Goal: Task Accomplishment & Management: Manage account settings

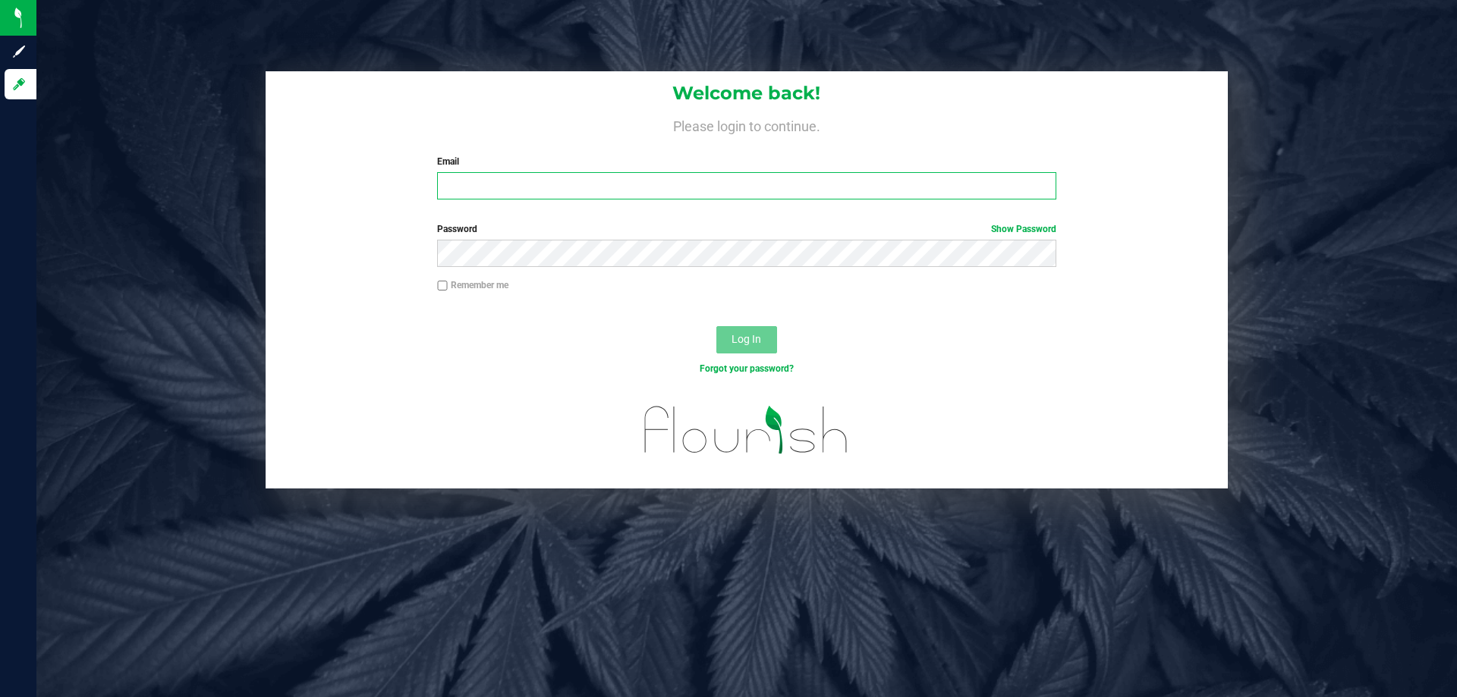
click at [627, 177] on input "Email" at bounding box center [746, 185] width 619 height 27
type input "tbander@liveparallel.com"
click at [763, 337] on button "Log In" at bounding box center [746, 339] width 61 height 27
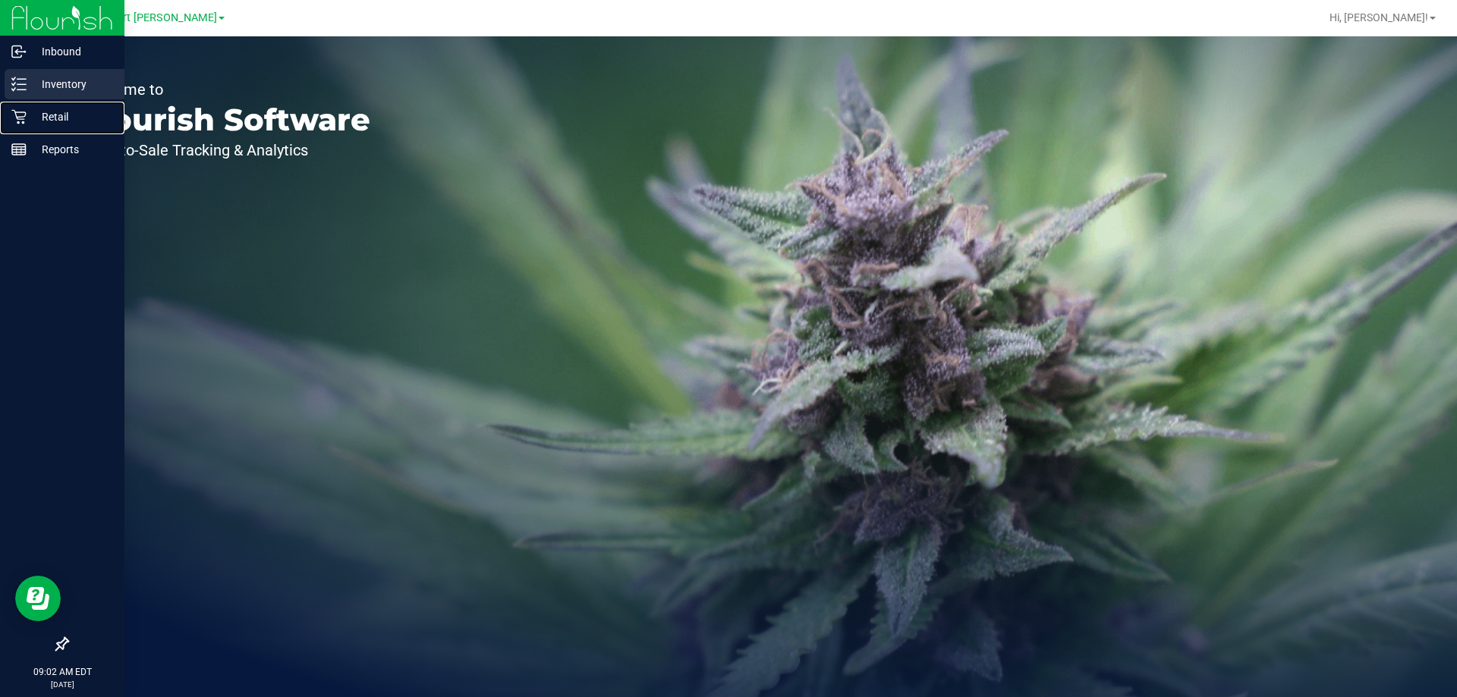
click at [43, 109] on p "Retail" at bounding box center [72, 117] width 91 height 18
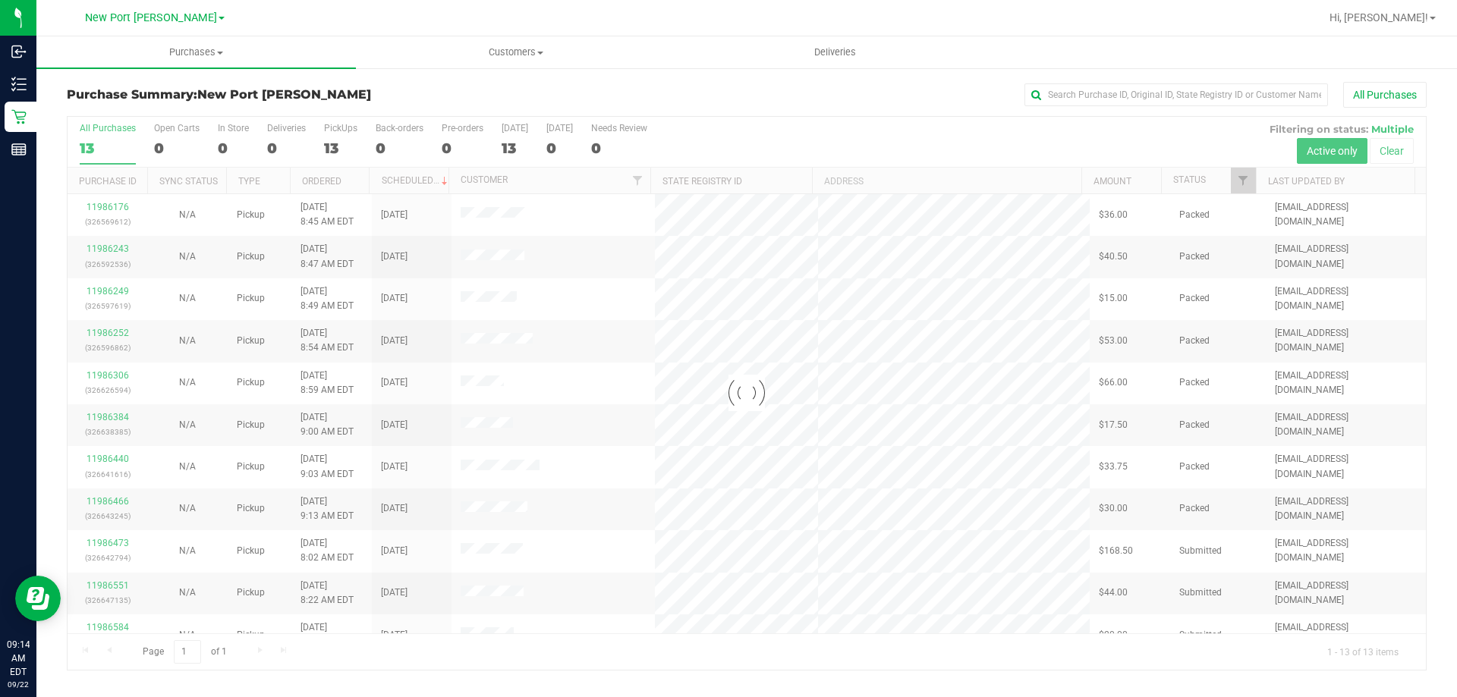
click at [332, 150] on div at bounding box center [747, 393] width 1359 height 553
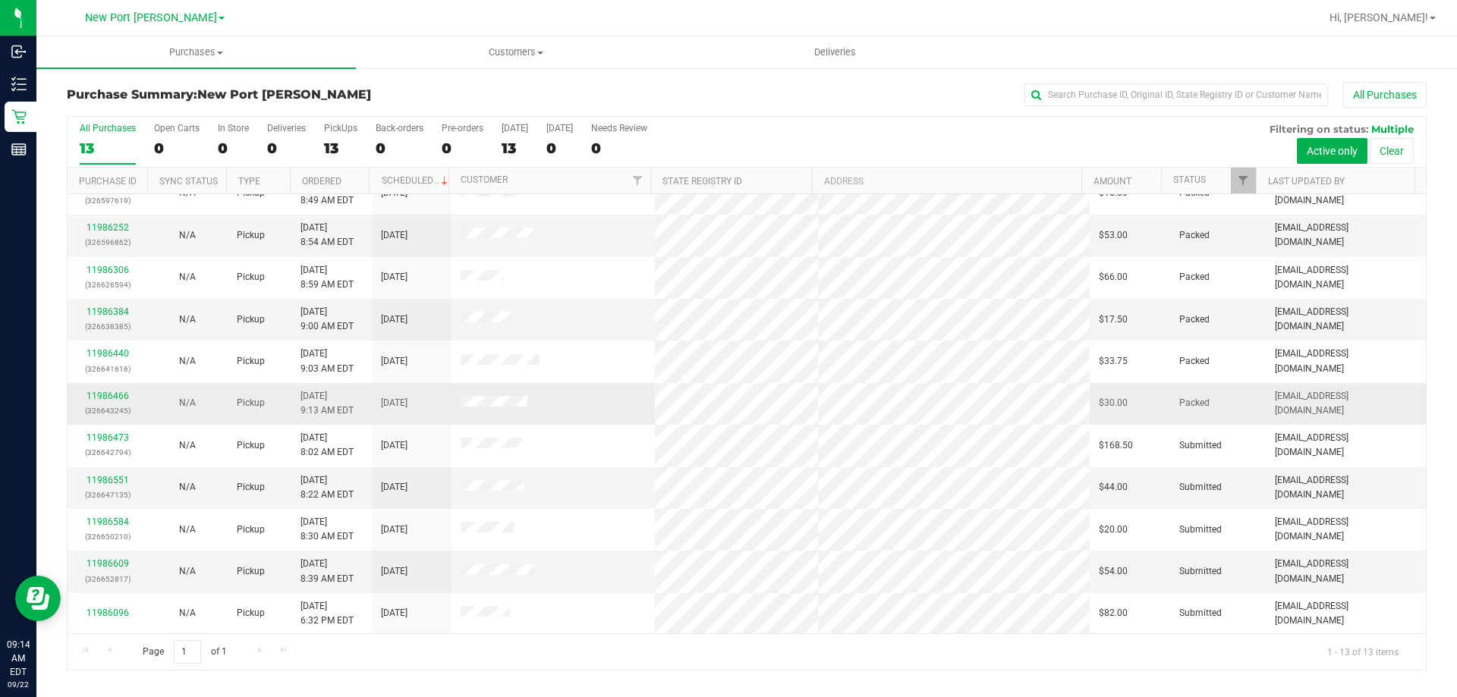
scroll to position [106, 0]
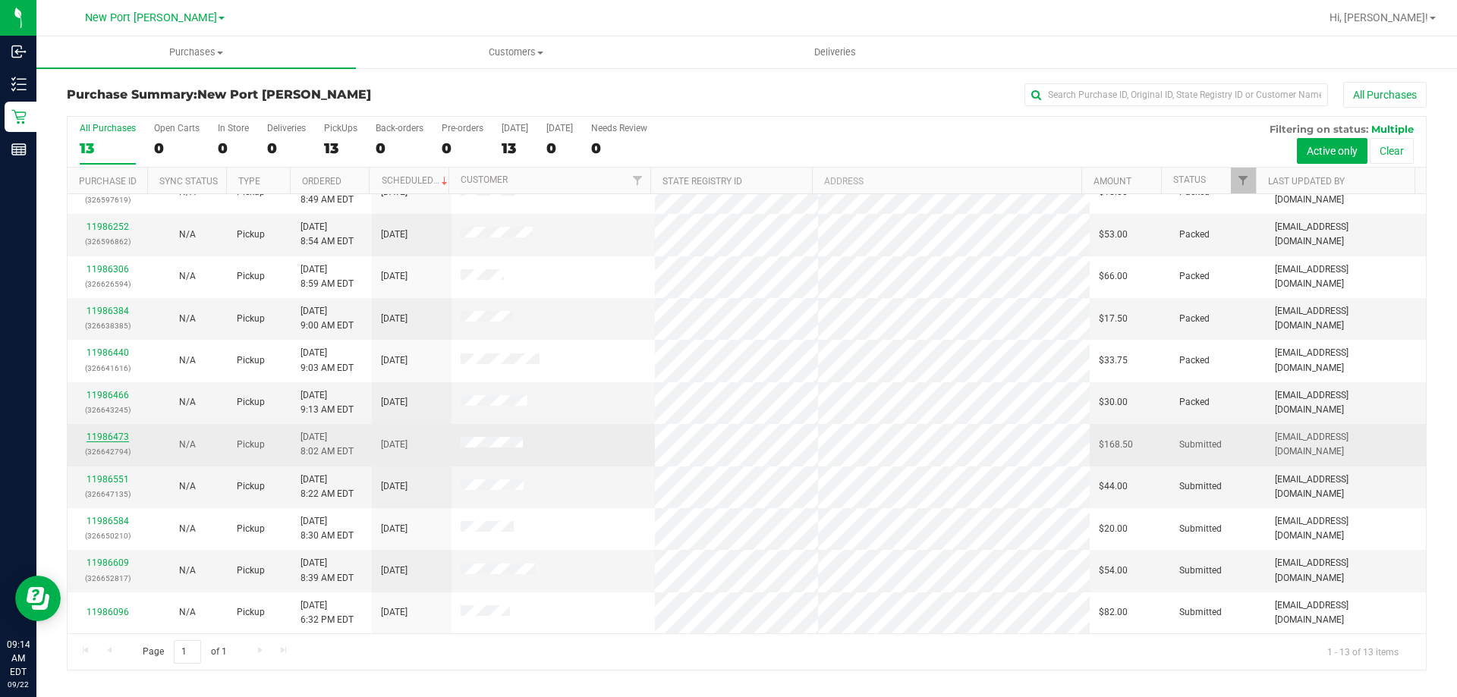
click at [122, 438] on link "11986473" at bounding box center [108, 437] width 43 height 11
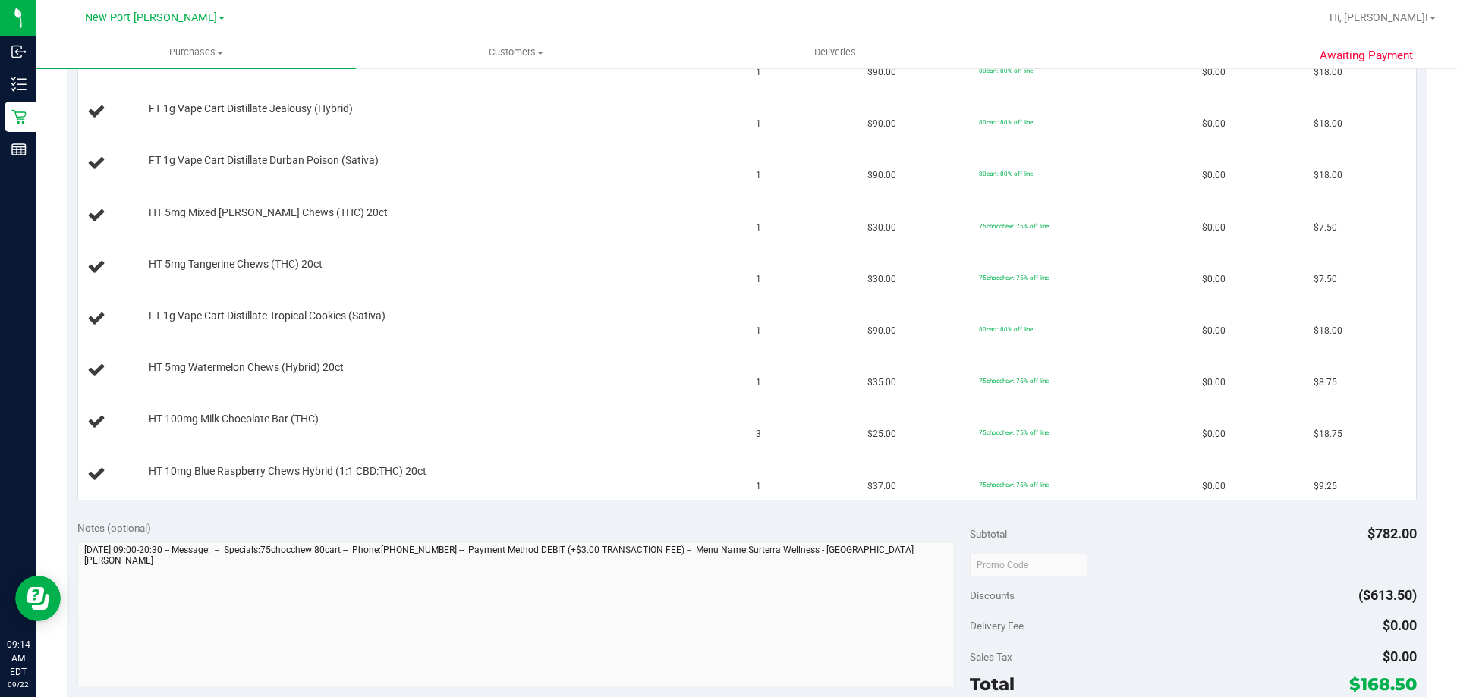
scroll to position [228, 0]
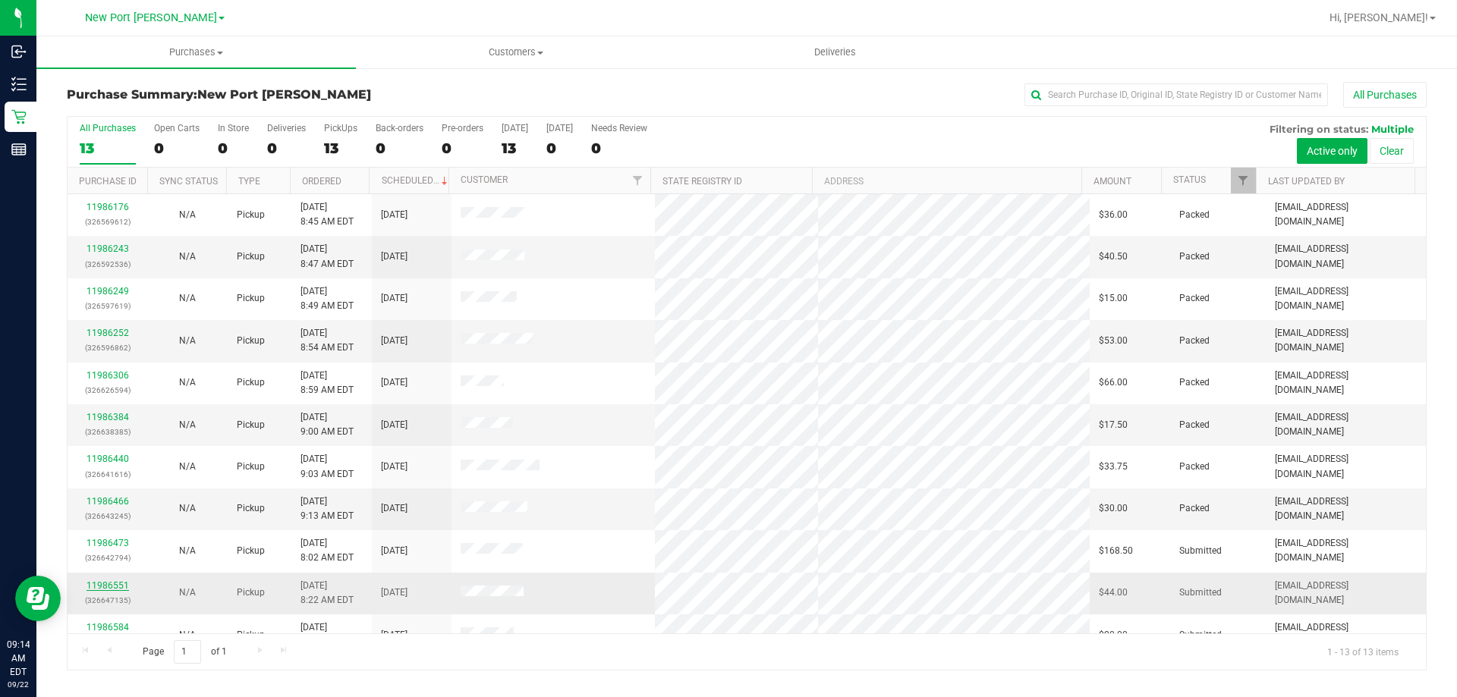
click at [111, 584] on link "11986551" at bounding box center [108, 586] width 43 height 11
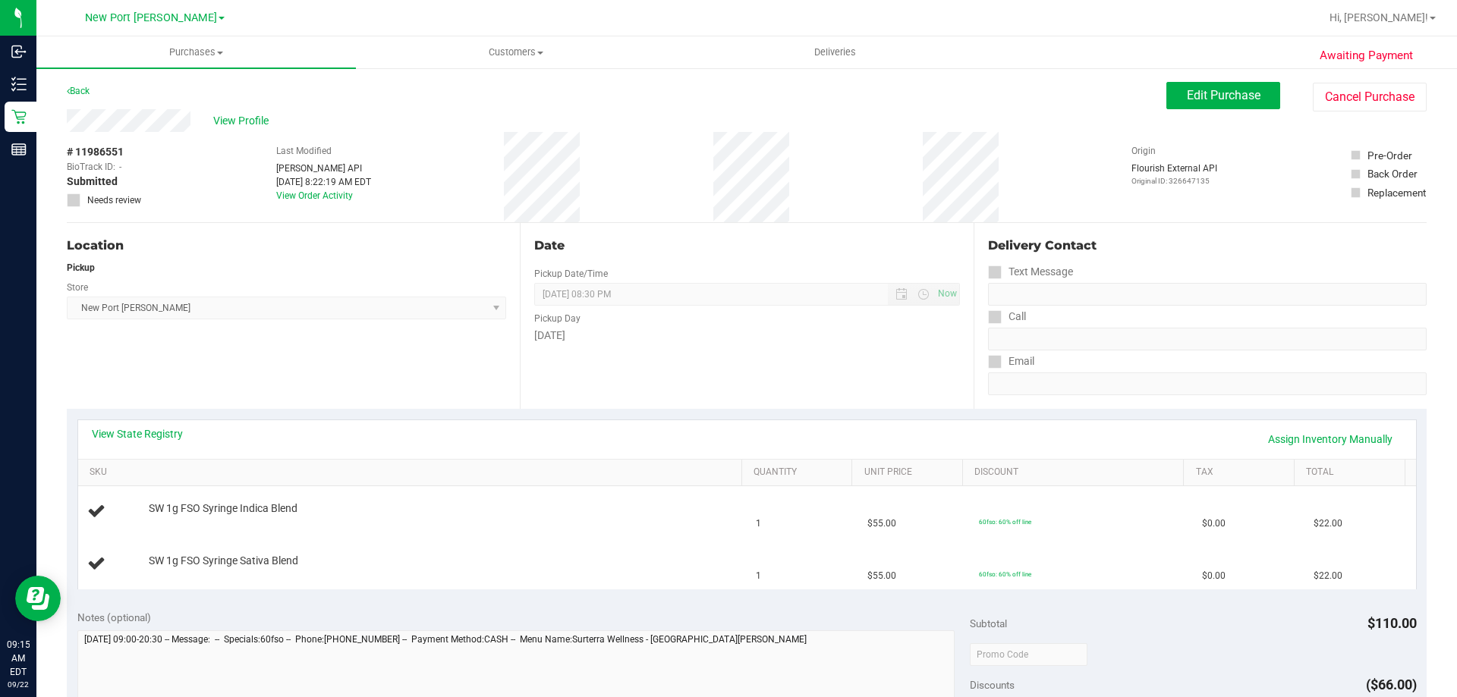
scroll to position [379, 0]
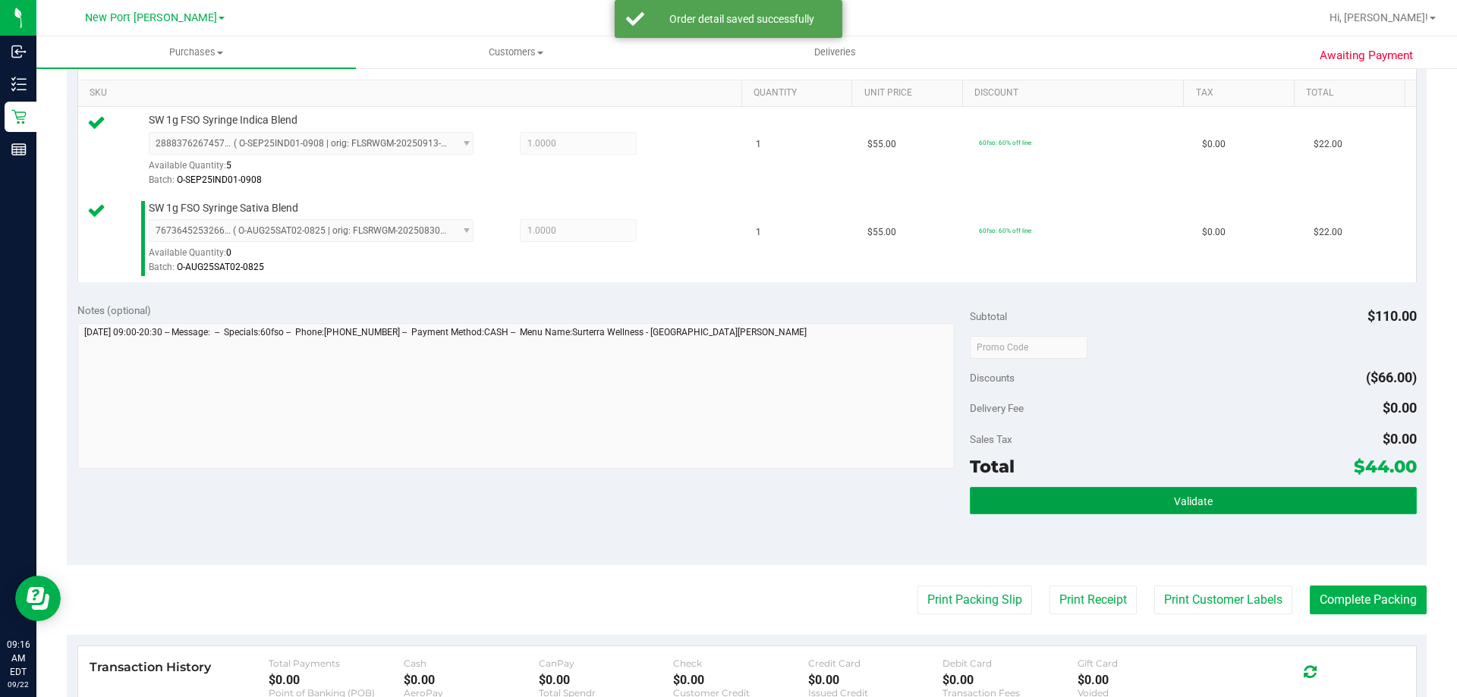
click at [1095, 497] on button "Validate" at bounding box center [1193, 500] width 446 height 27
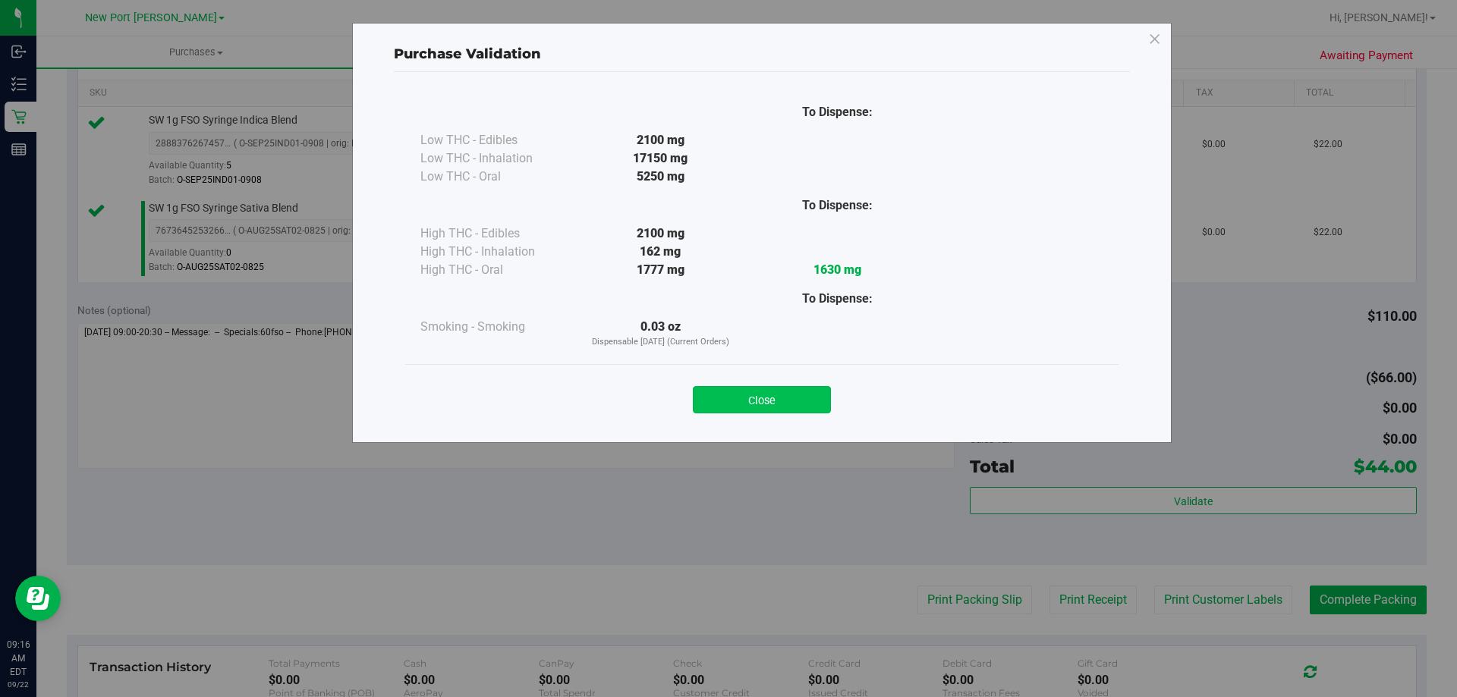
click at [786, 403] on button "Close" at bounding box center [762, 399] width 138 height 27
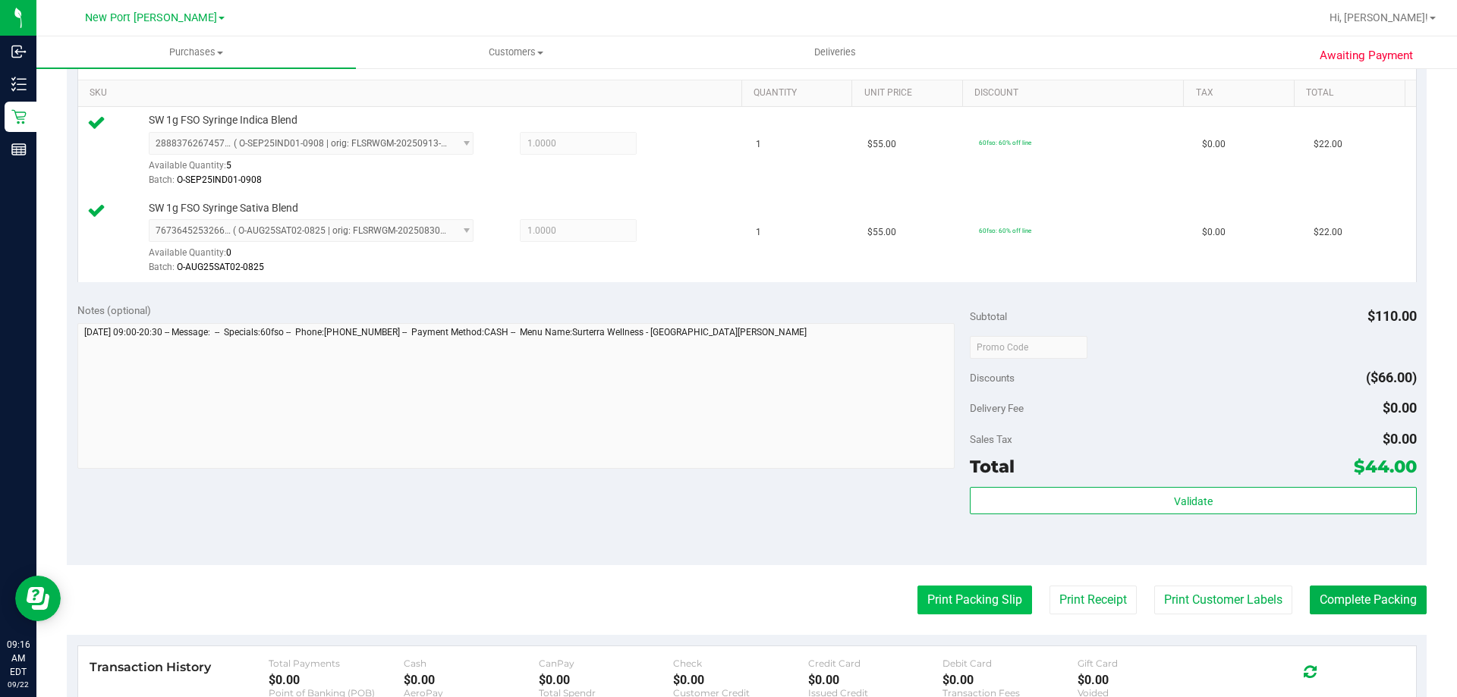
click at [968, 603] on button "Print Packing Slip" at bounding box center [975, 600] width 115 height 29
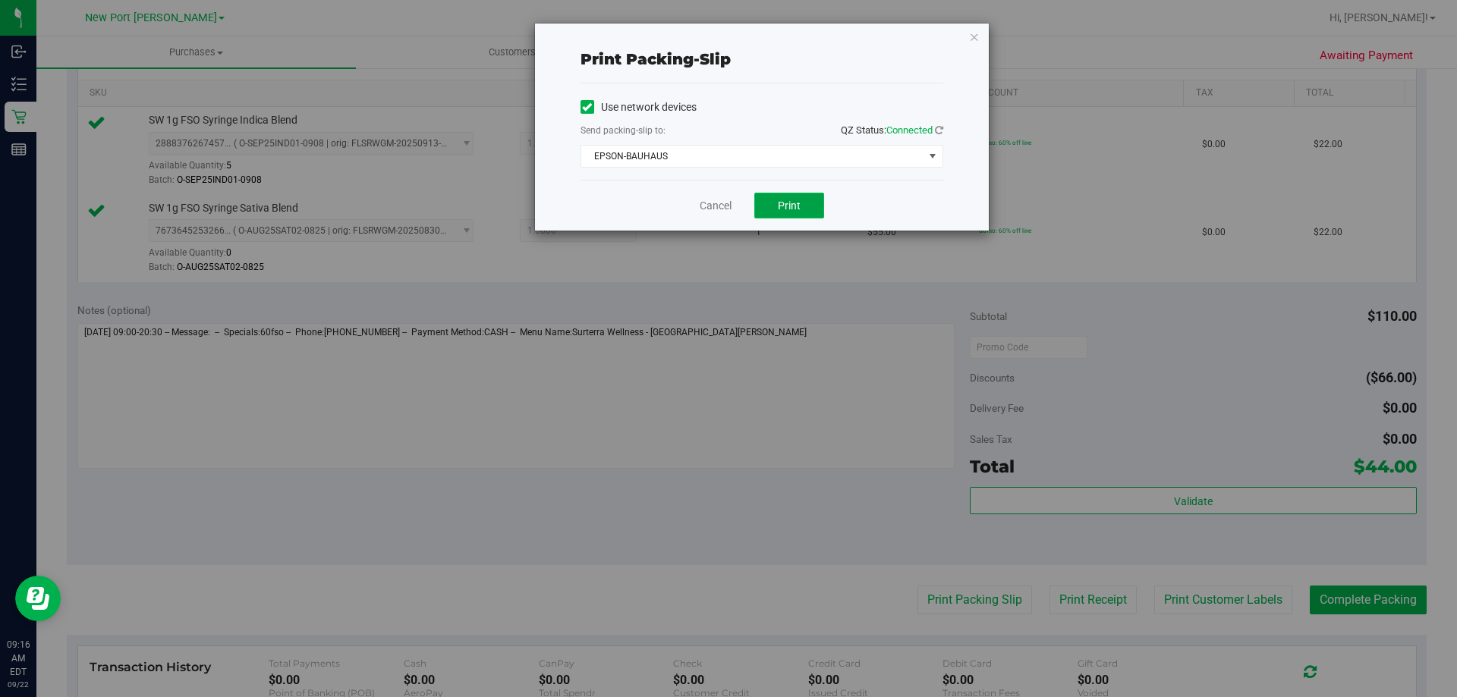
click at [808, 200] on button "Print" at bounding box center [789, 206] width 70 height 26
click at [968, 34] on div "Print packing-slip Use network devices Send packing-slip to: QZ Status: Connect…" at bounding box center [762, 127] width 454 height 207
click at [972, 37] on icon "button" at bounding box center [974, 36] width 11 height 18
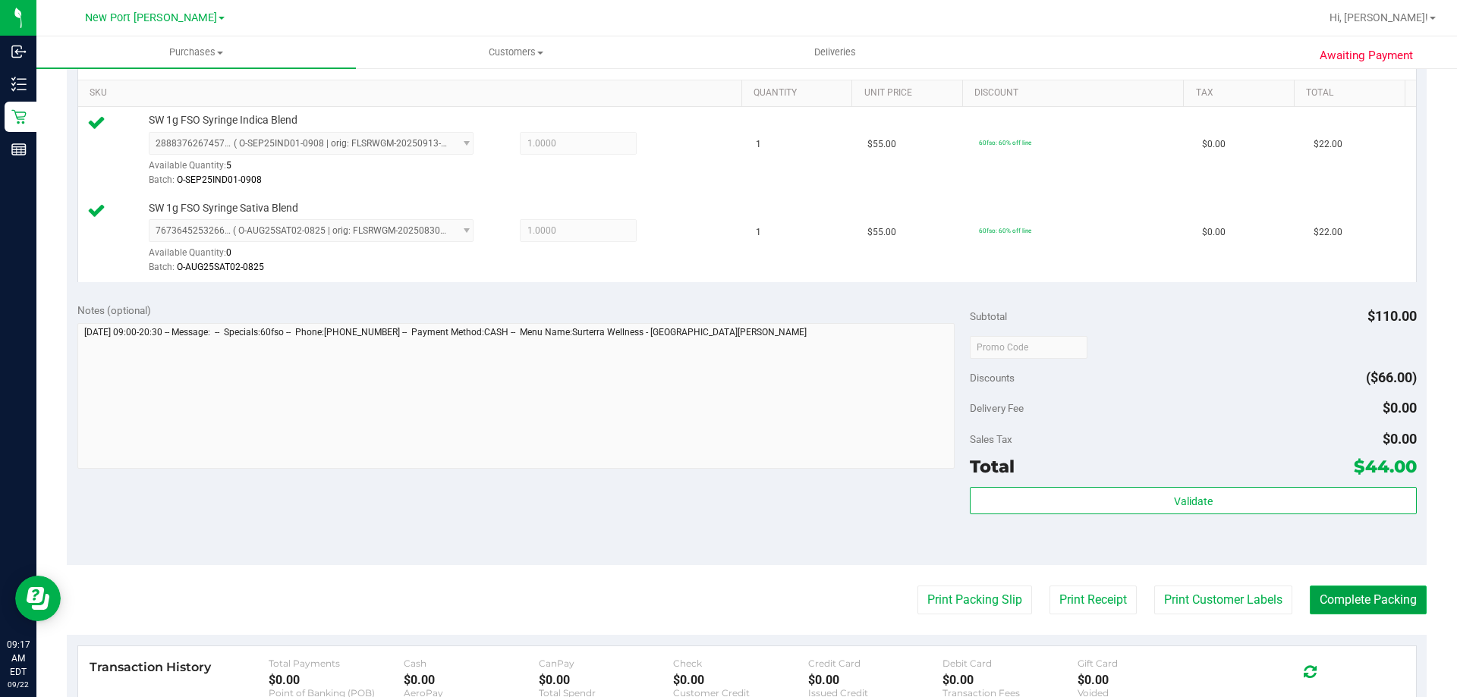
drag, startPoint x: 1350, startPoint y: 600, endPoint x: 1373, endPoint y: 600, distance: 22.8
click at [1351, 600] on button "Complete Packing" at bounding box center [1368, 600] width 117 height 29
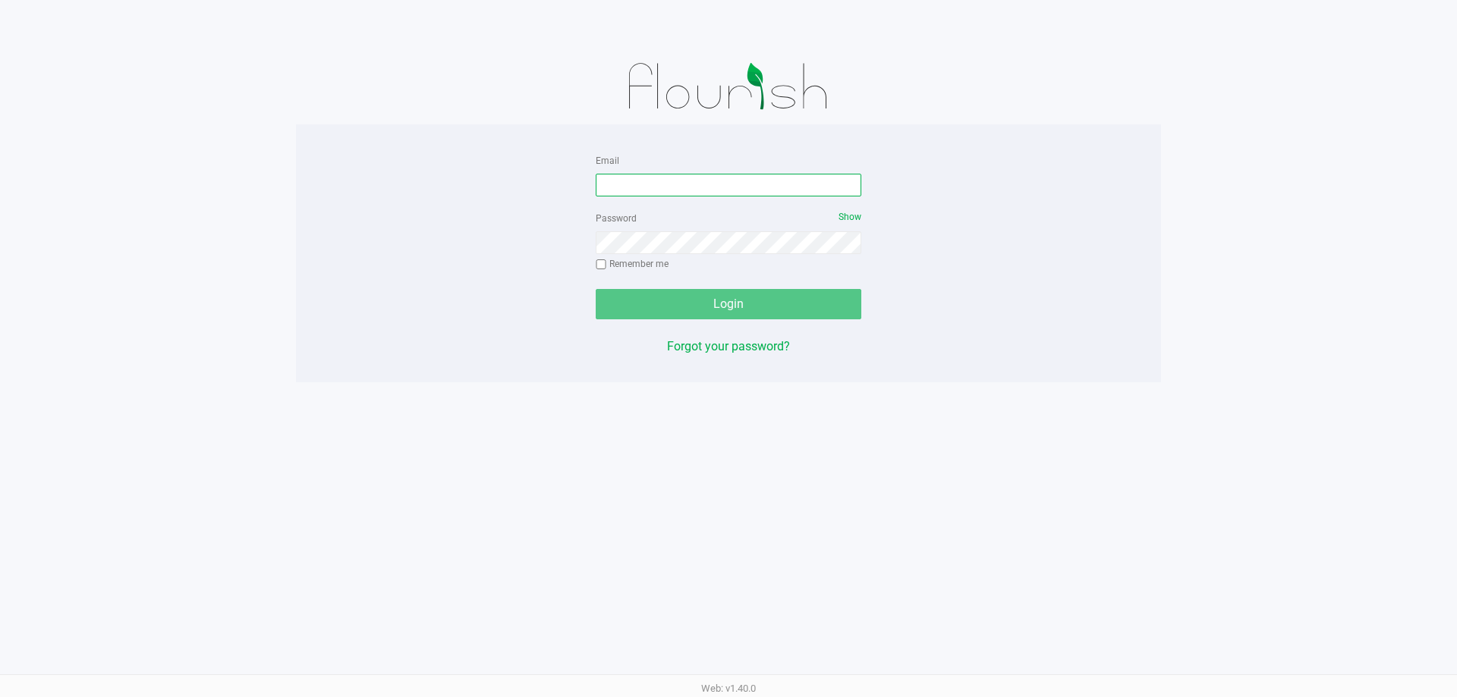
click at [692, 185] on input "Email" at bounding box center [729, 185] width 266 height 23
type input "[EMAIL_ADDRESS][DOMAIN_NAME]"
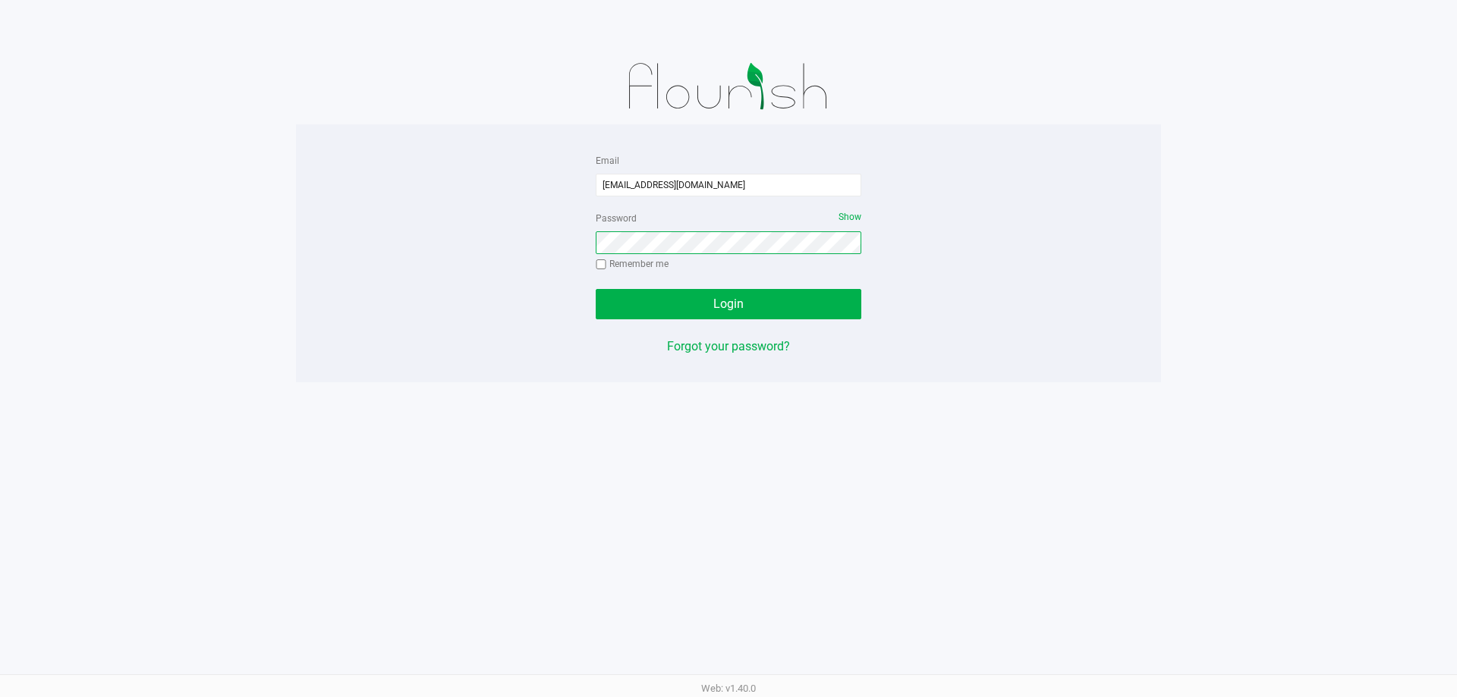
click at [596, 289] on button "Login" at bounding box center [729, 304] width 266 height 30
